Goal: Information Seeking & Learning: Learn about a topic

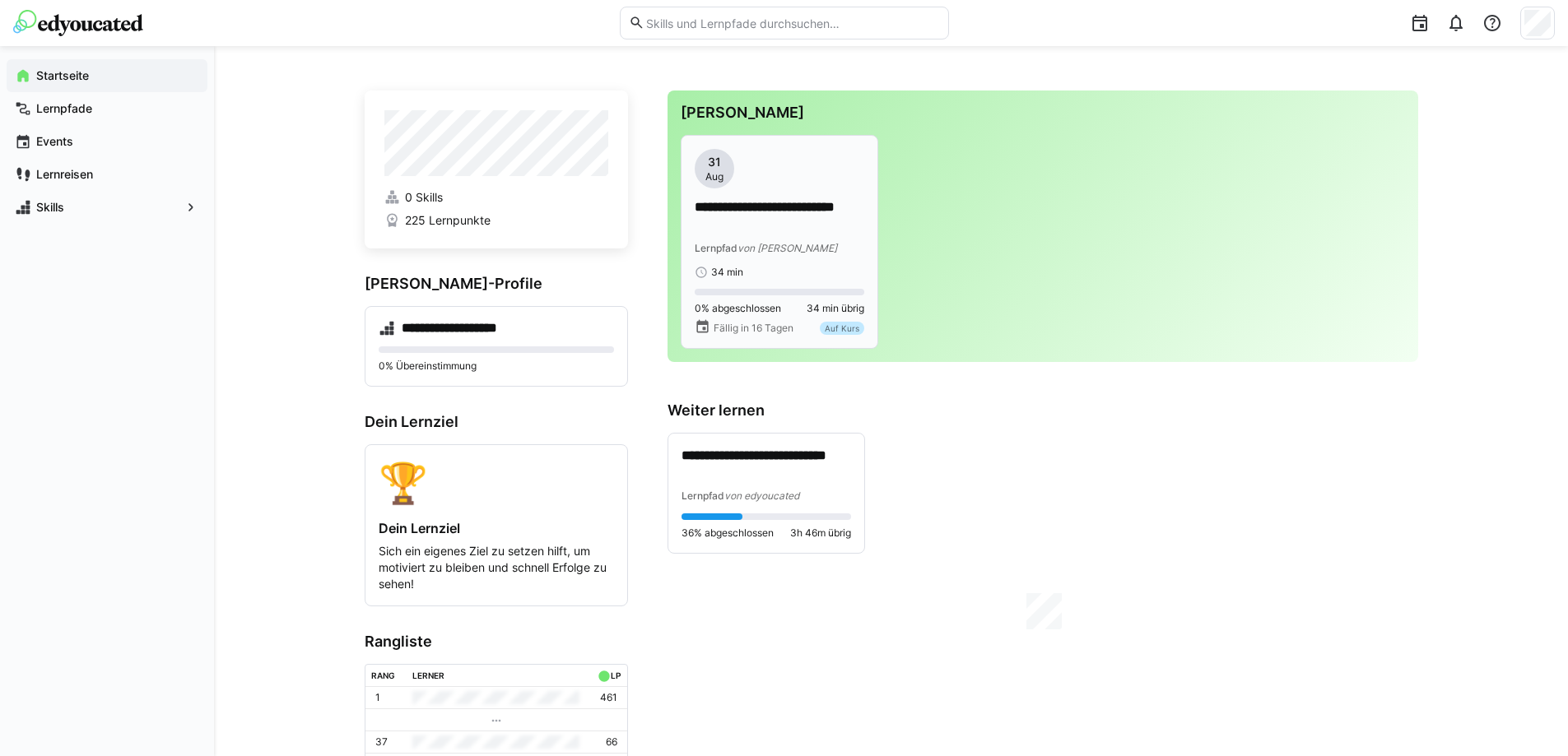
click at [716, 209] on p "**********" at bounding box center [779, 217] width 170 height 38
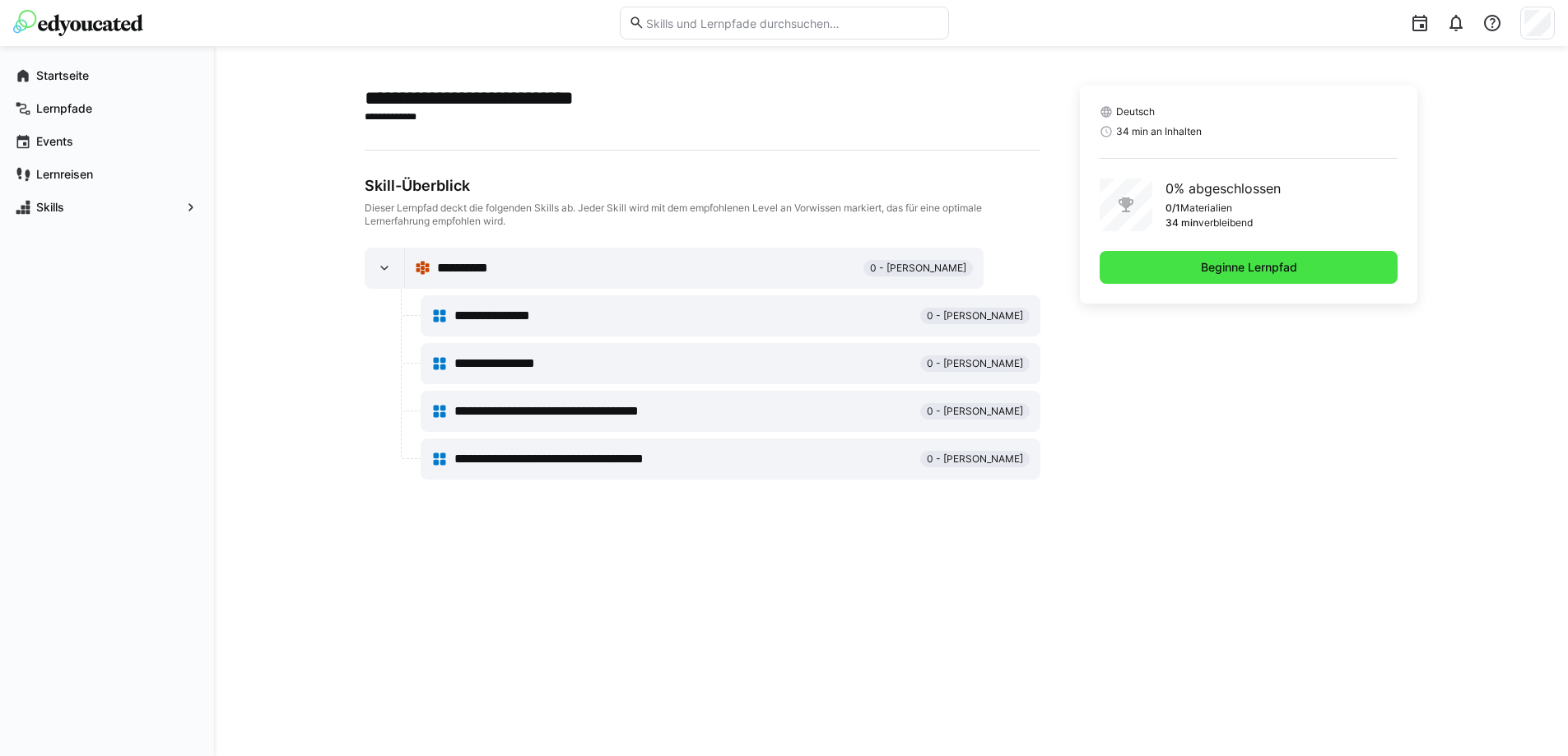
click at [1241, 264] on span "Beginne Lernpfad" at bounding box center [1249, 267] width 101 height 17
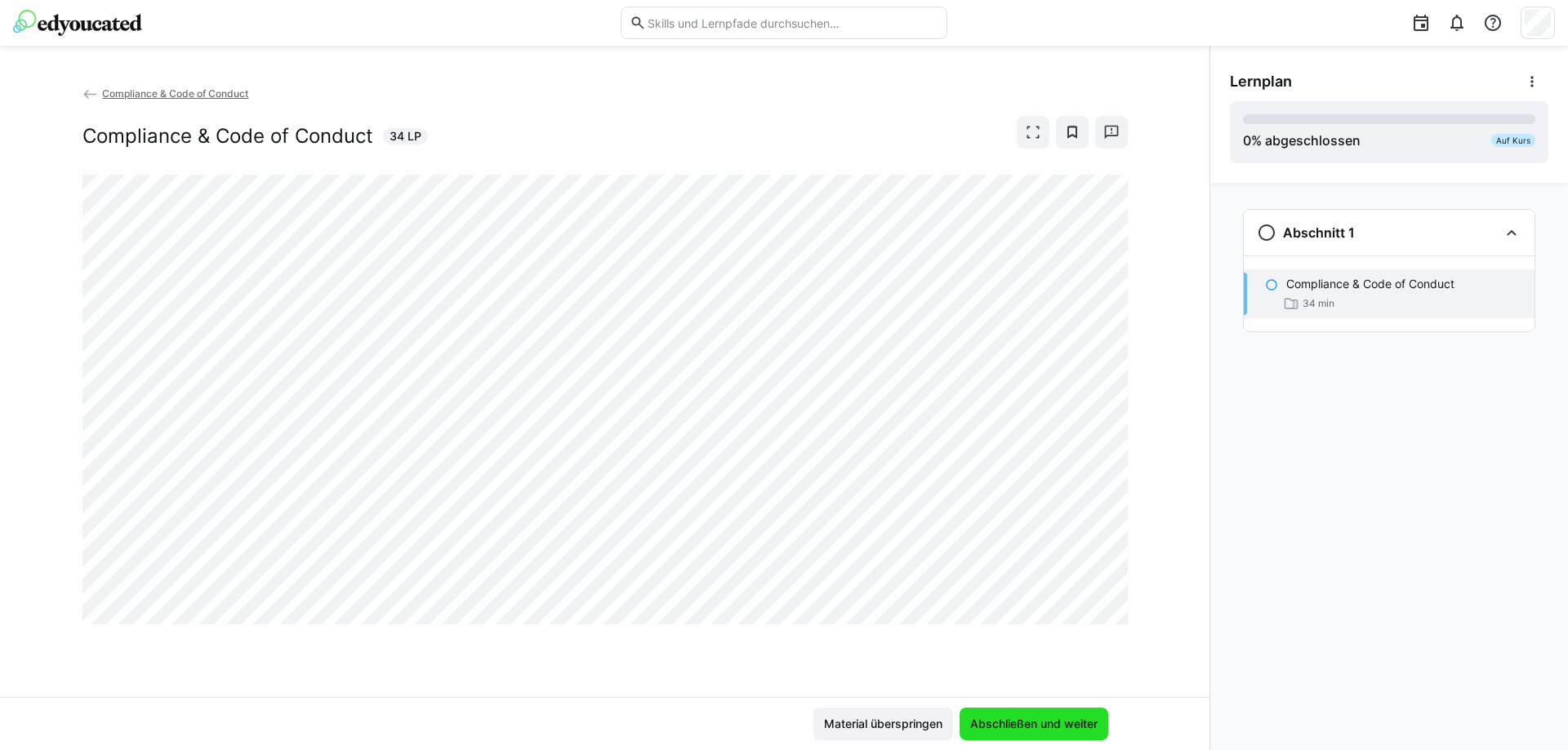
click at [1071, 722] on span "Abschließen und weiter" at bounding box center [1034, 724] width 132 height 16
click at [1028, 137] on eds-icon at bounding box center [1034, 132] width 16 height 16
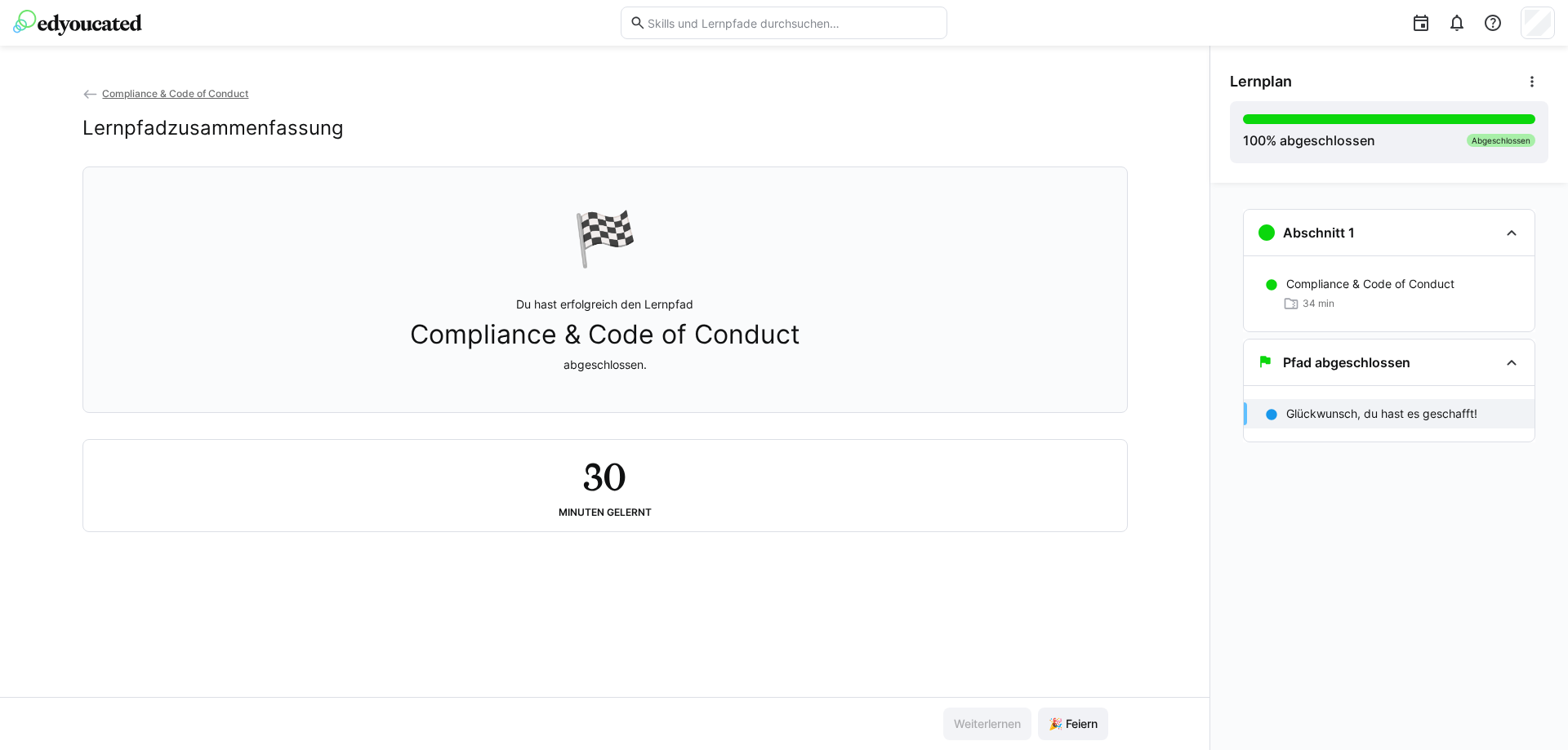
click at [803, 651] on div "Compliance & Code of Conduct Lernpfadzusammenfassung 🏁 Du hast erfolgreich den …" at bounding box center [604, 391] width 1210 height 612
click at [1066, 715] on span "🎉 Feiern" at bounding box center [1073, 724] width 70 height 33
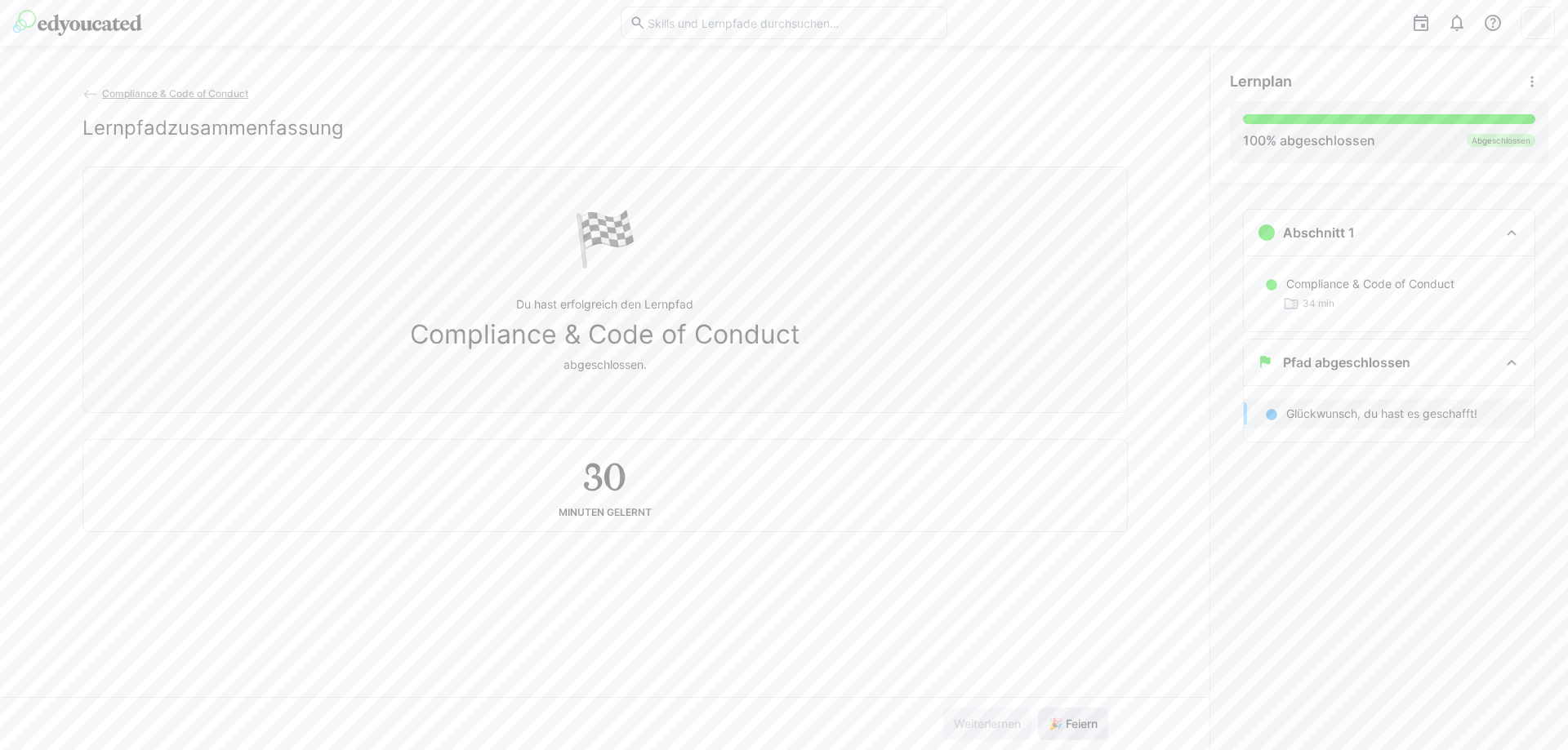
click at [1066, 715] on span "🎉 Feiern" at bounding box center [1073, 724] width 70 height 33
click at [624, 313] on p "Du hast erfolgreich den Lernpfad Compliance & Code of Conduct abgeschlossen." at bounding box center [605, 334] width 390 height 77
click at [545, 345] on span "Compliance & Code of Conduct" at bounding box center [605, 334] width 390 height 31
click at [1332, 367] on h3 "Pfad abgeschlossen" at bounding box center [1347, 363] width 128 height 16
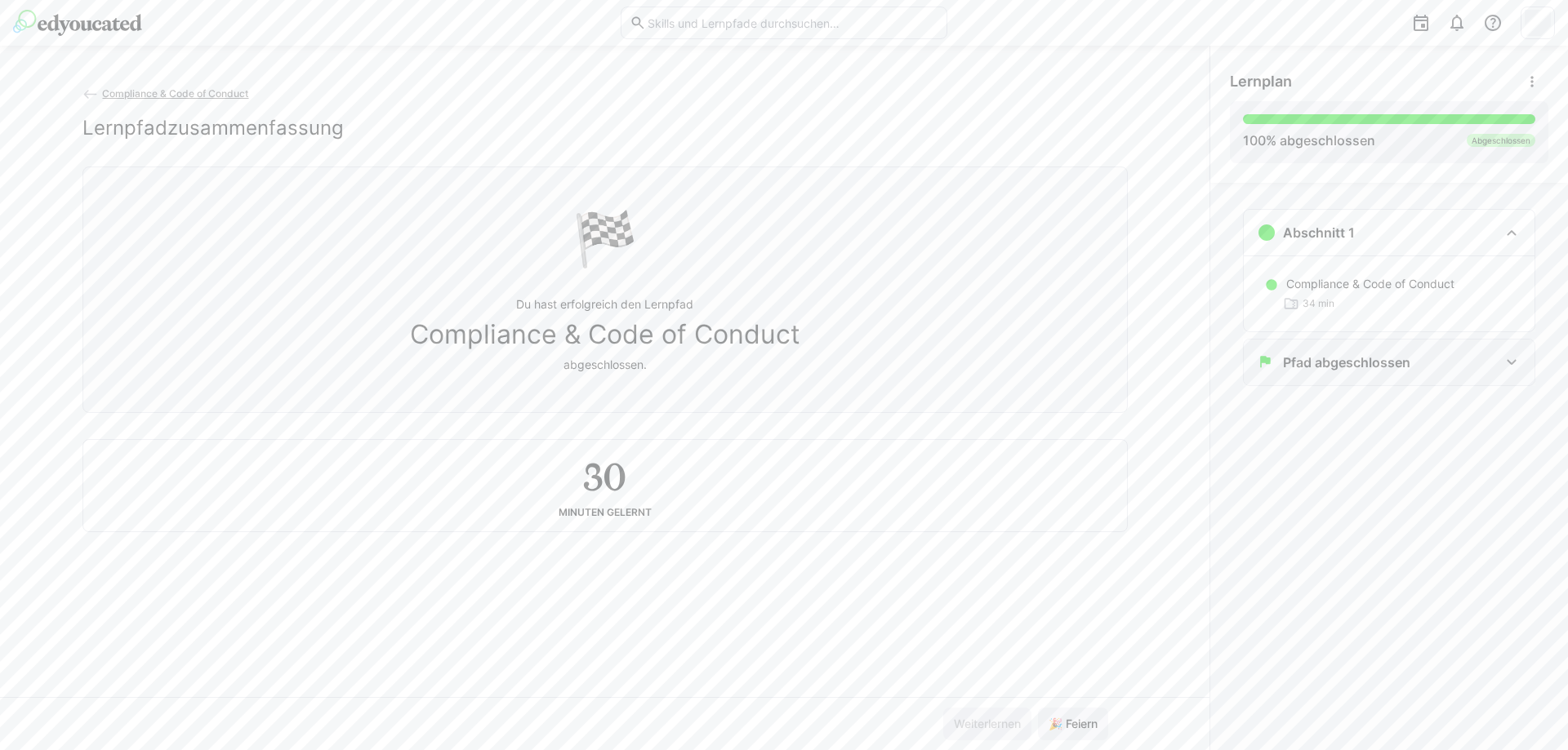
click at [1332, 364] on h3 "Pfad abgeschlossen" at bounding box center [1347, 363] width 128 height 16
click at [1356, 413] on p "Glückwunsch, du hast es geschafft!" at bounding box center [1382, 414] width 191 height 16
click at [1337, 291] on p "Compliance & Code of Conduct" at bounding box center [1370, 284] width 169 height 16
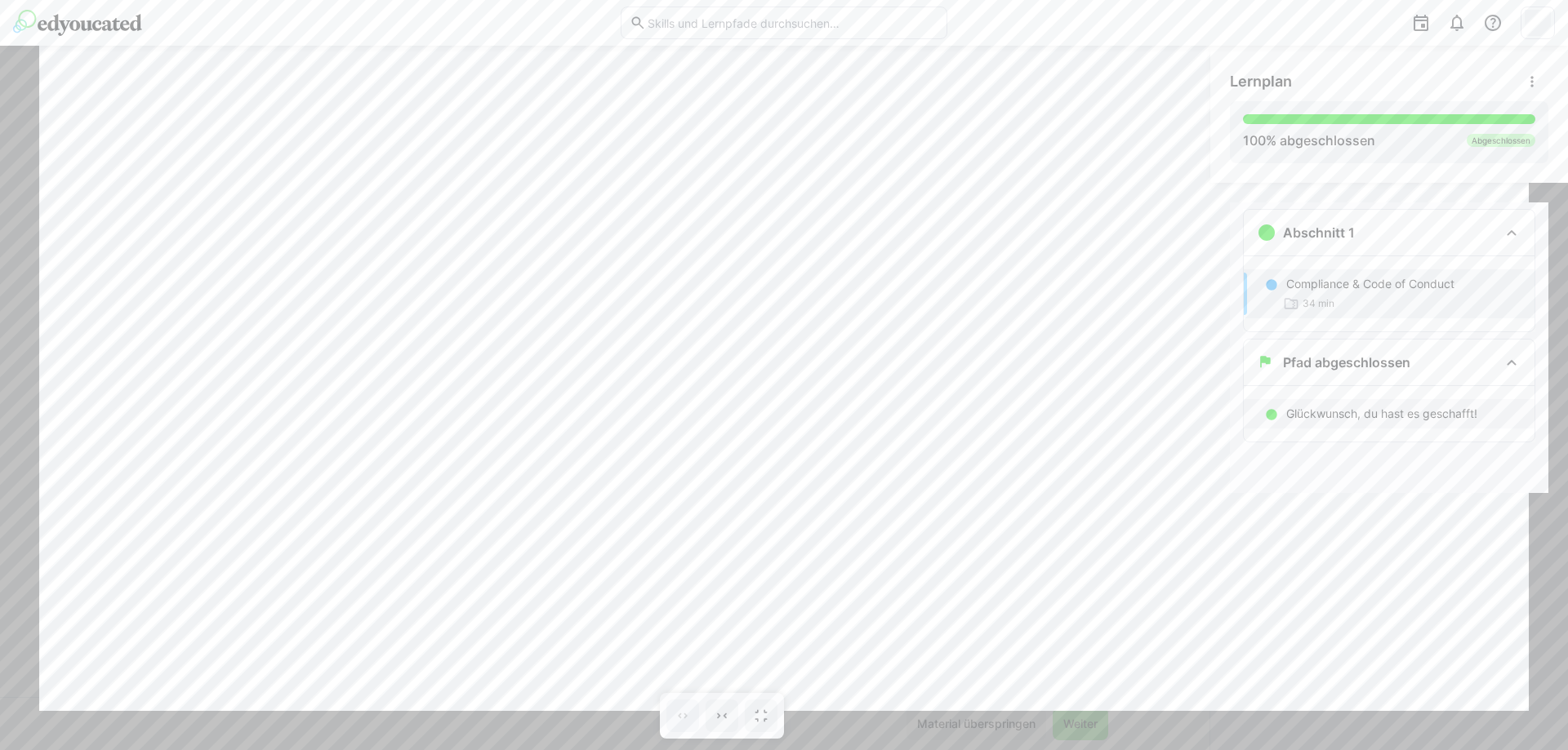
click at [1348, 362] on h3 "Pfad abgeschlossen" at bounding box center [1347, 363] width 128 height 16
click at [1338, 408] on p "Glückwunsch, du hast es geschafft!" at bounding box center [1382, 414] width 191 height 16
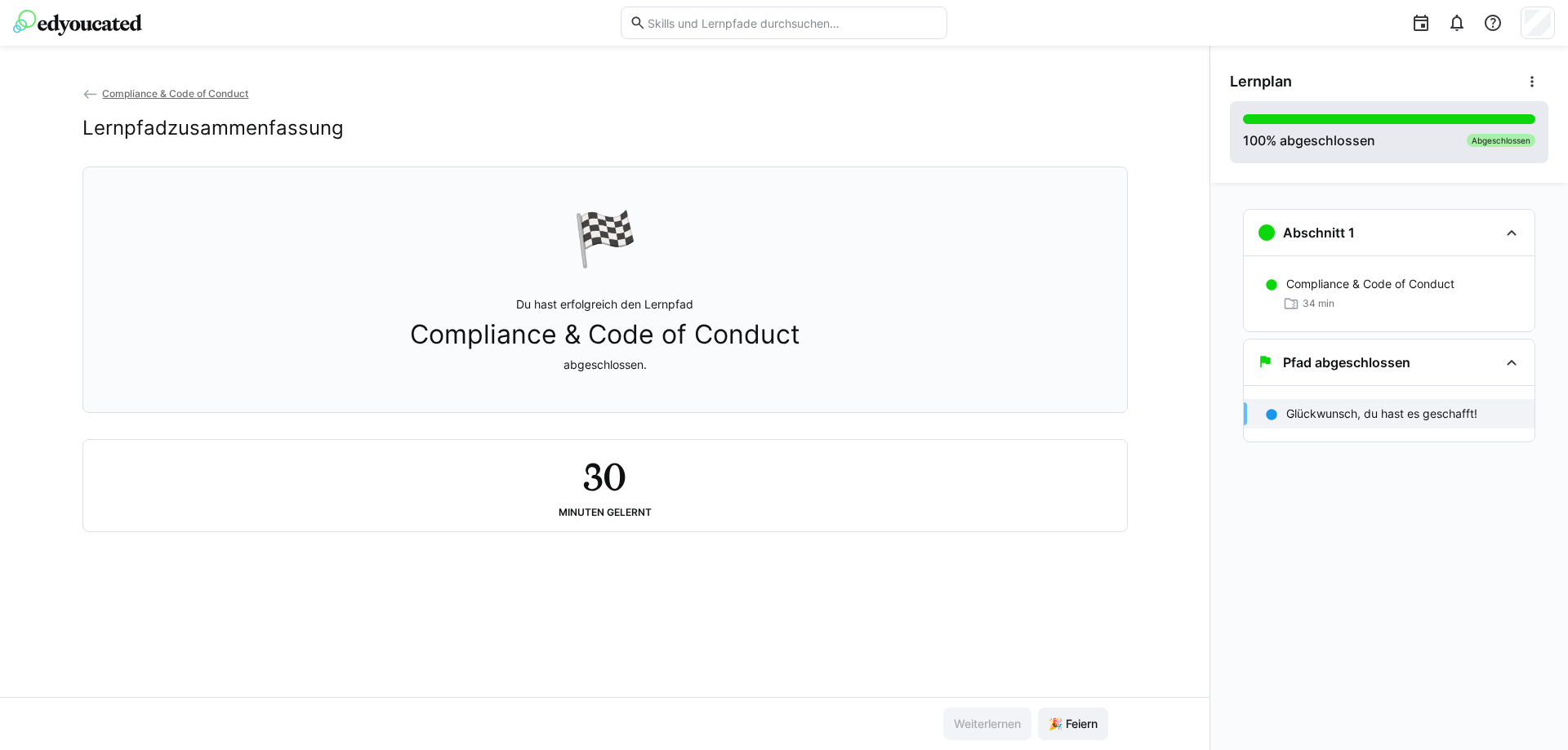
click at [1319, 145] on div "100 % abgeschlossen" at bounding box center [1309, 140] width 132 height 20
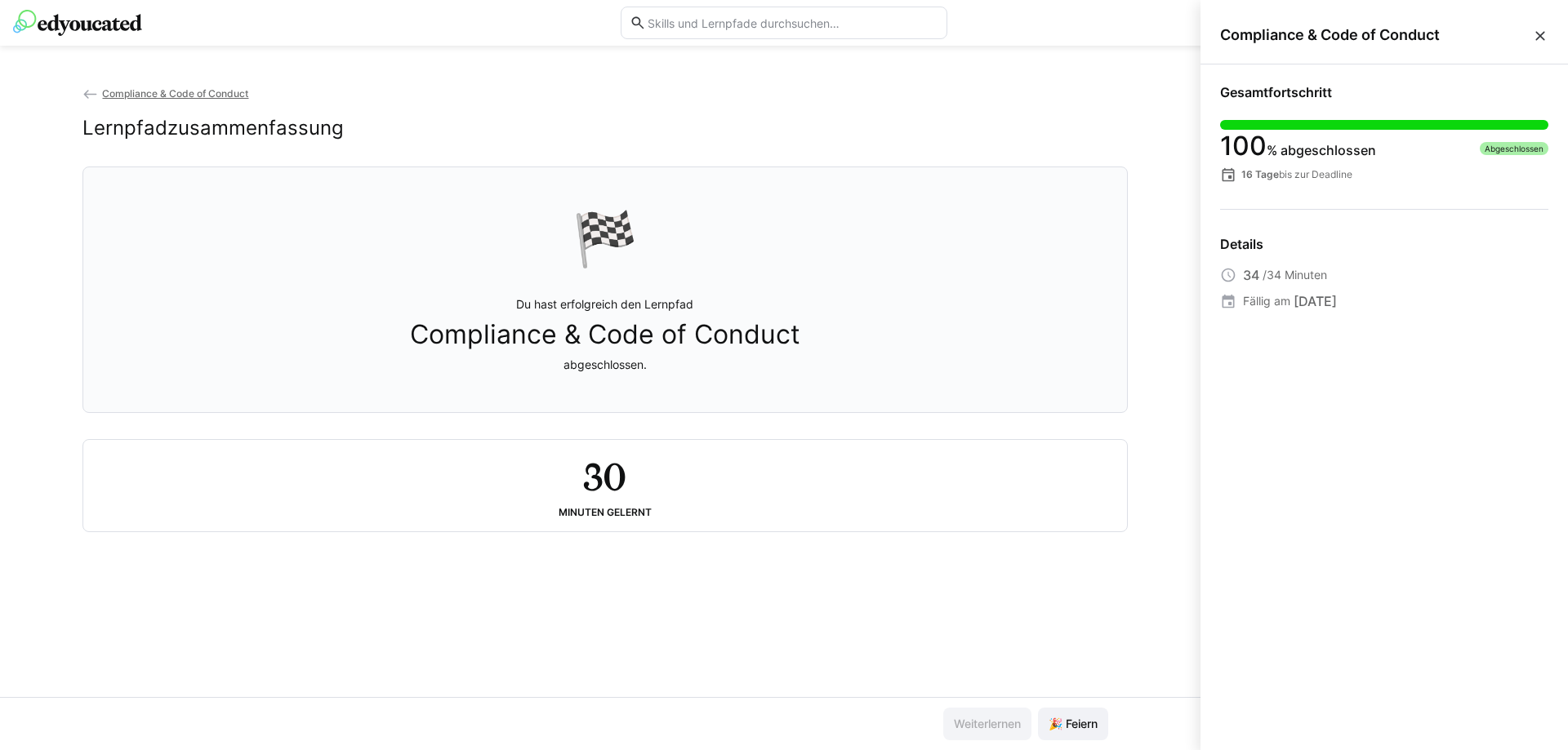
click at [1161, 183] on div "Compliance & Code of Conduct Lernpfadzusammenfassung 🏁 Du hast erfolgreich den …" at bounding box center [604, 391] width 1210 height 612
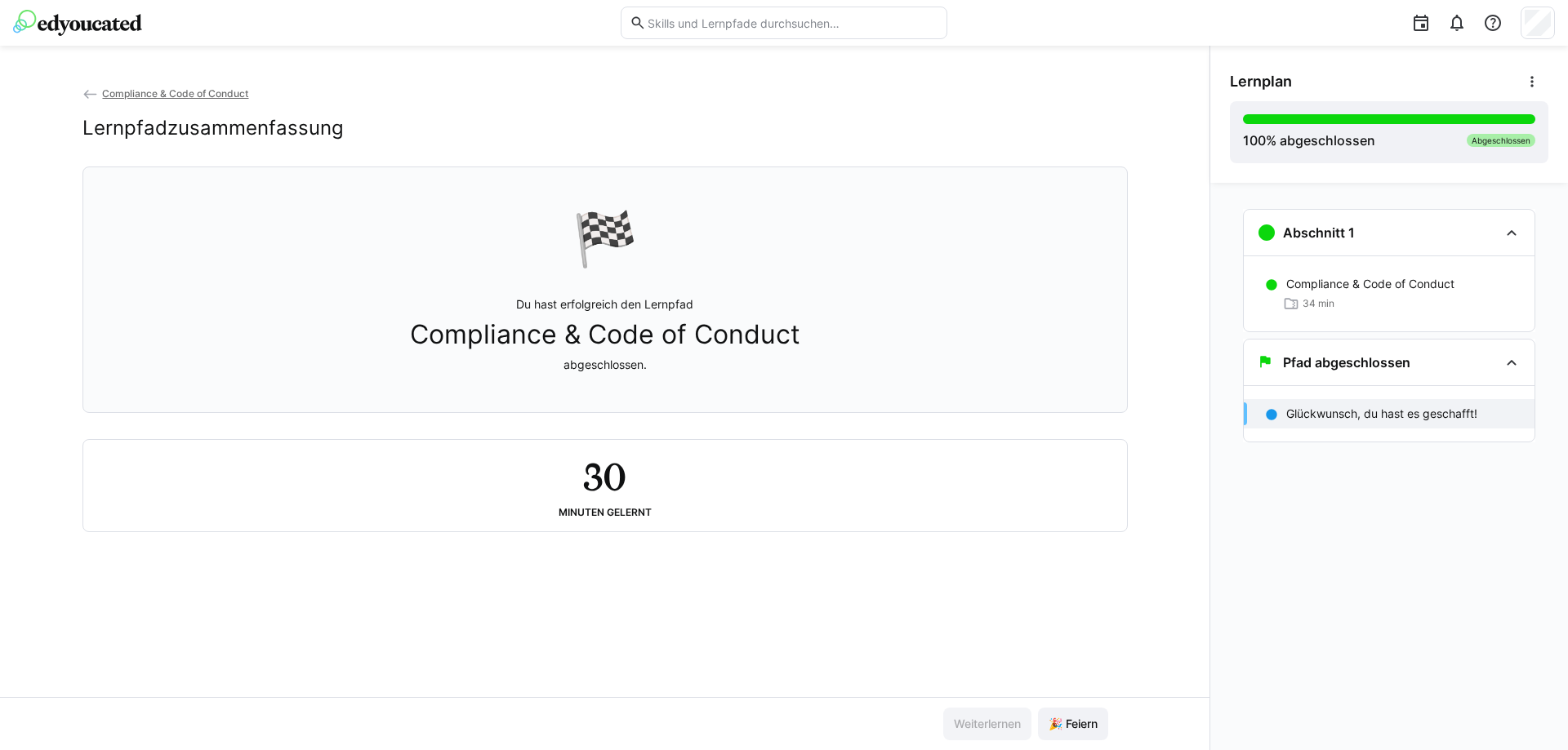
click at [88, 14] on img at bounding box center [77, 23] width 129 height 26
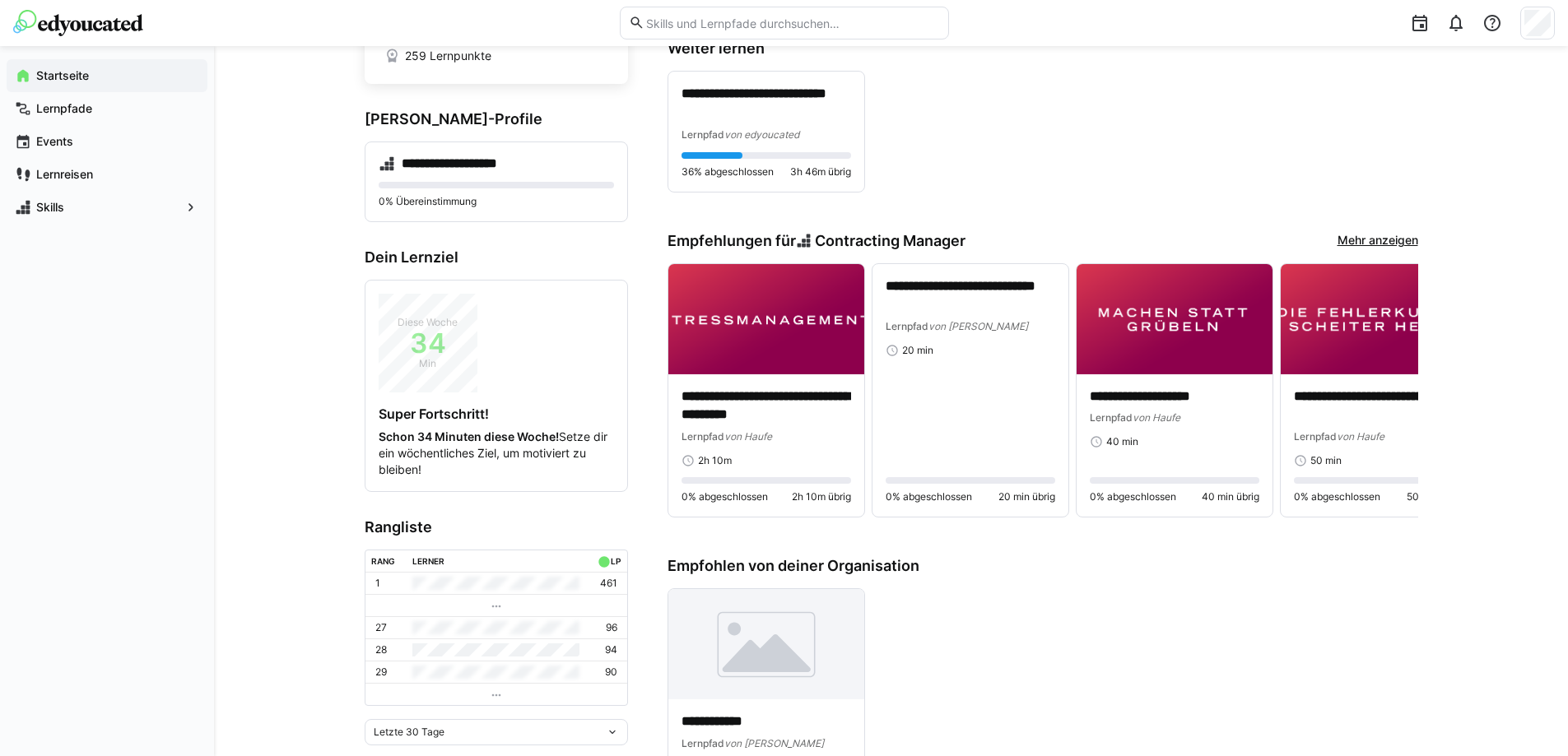
scroll to position [83, 0]
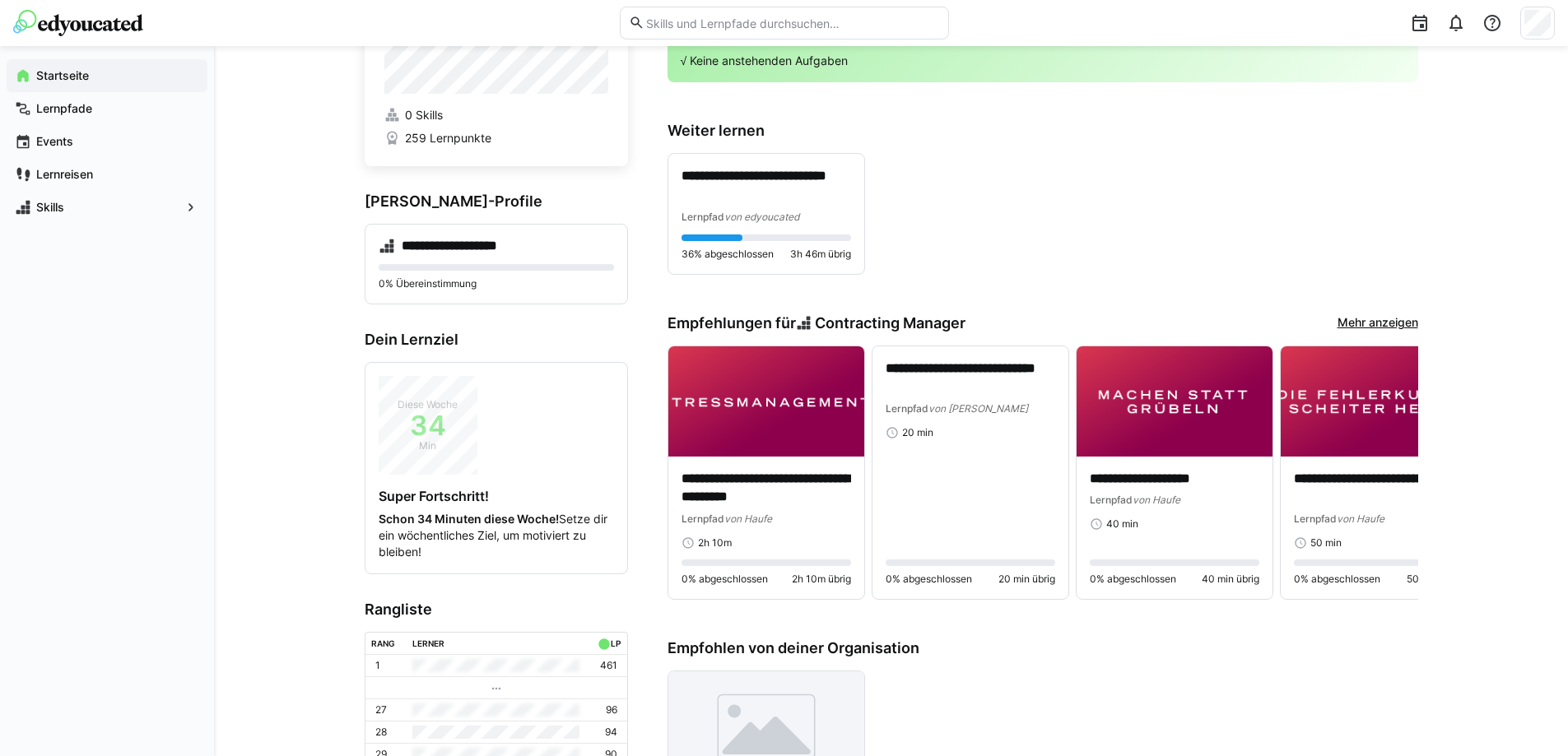
scroll to position [247, 0]
